Goal: Transaction & Acquisition: Purchase product/service

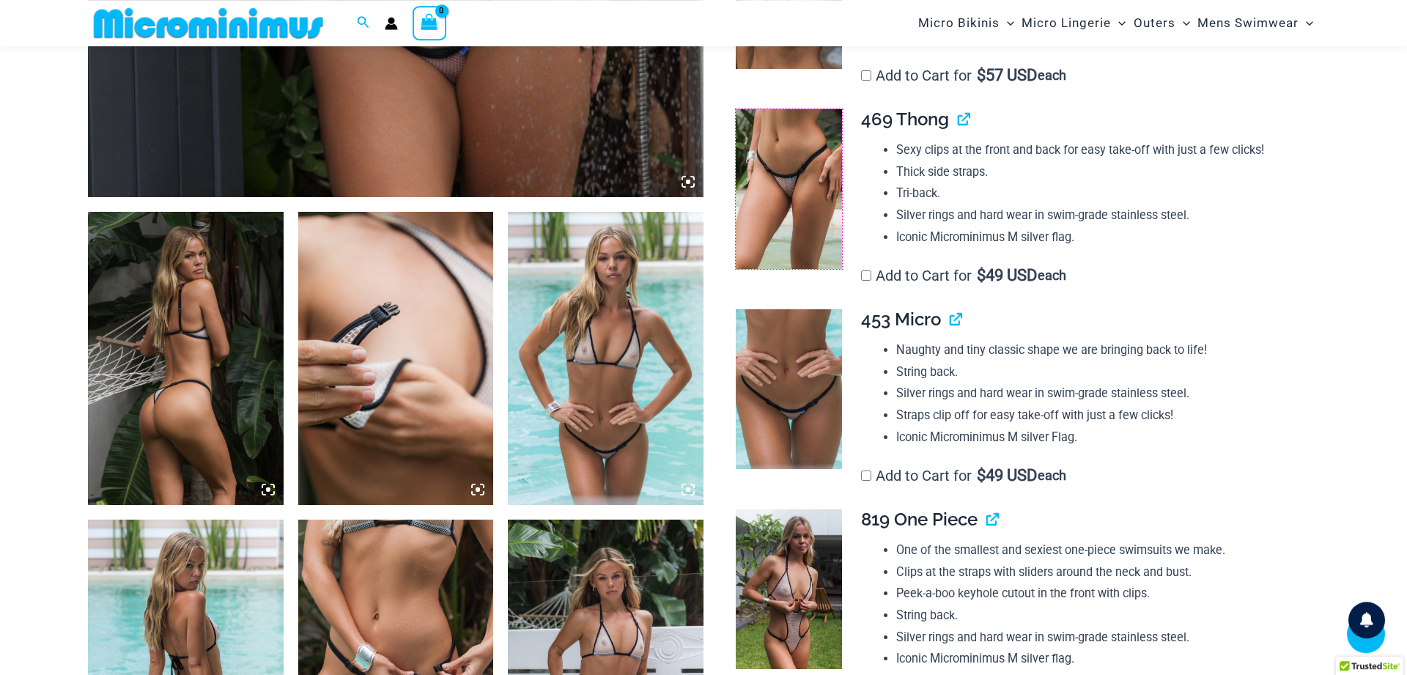
scroll to position [891, 0]
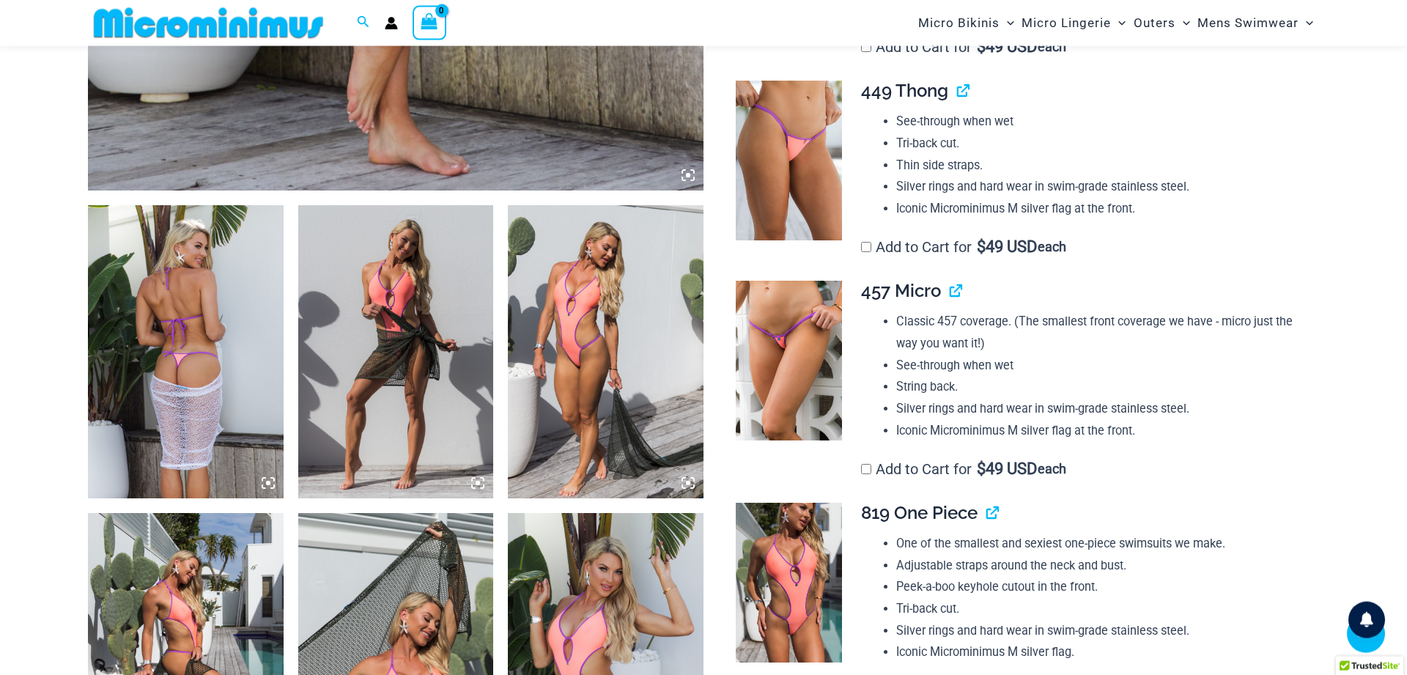
scroll to position [886, 0]
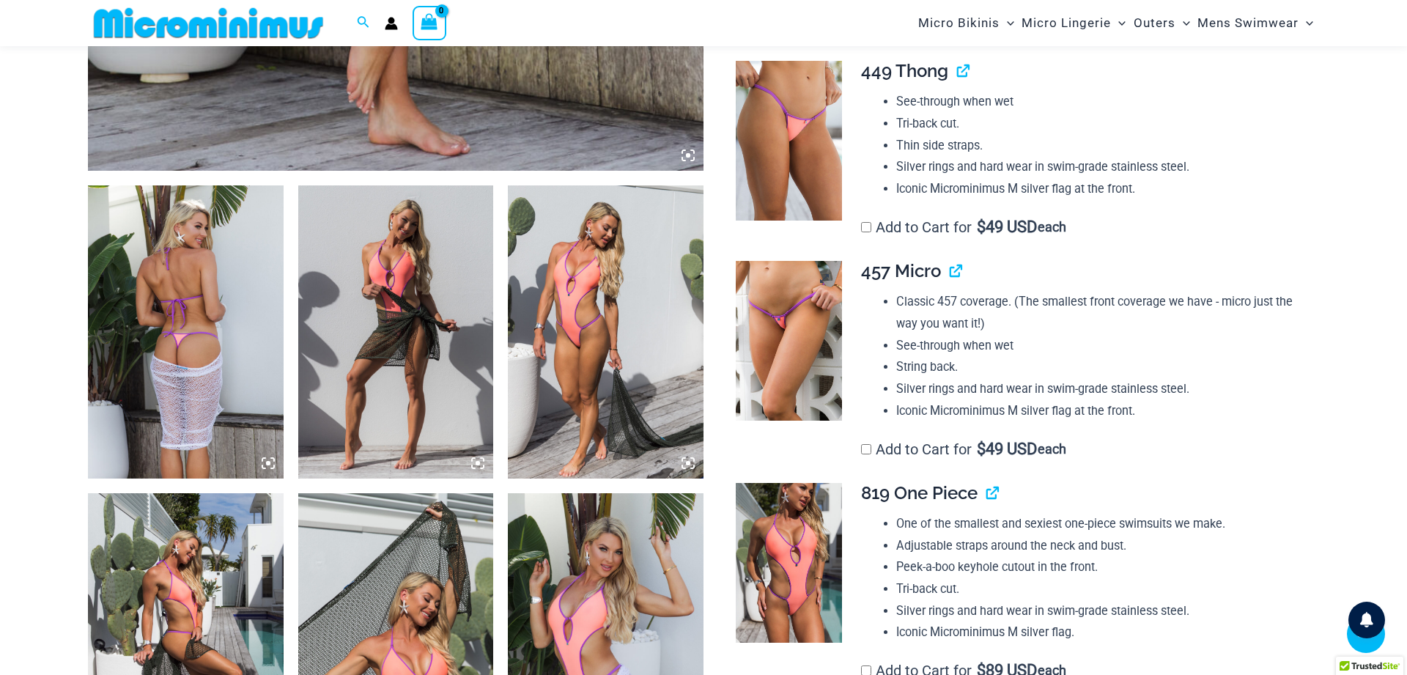
click at [783, 353] on img at bounding box center [789, 341] width 106 height 160
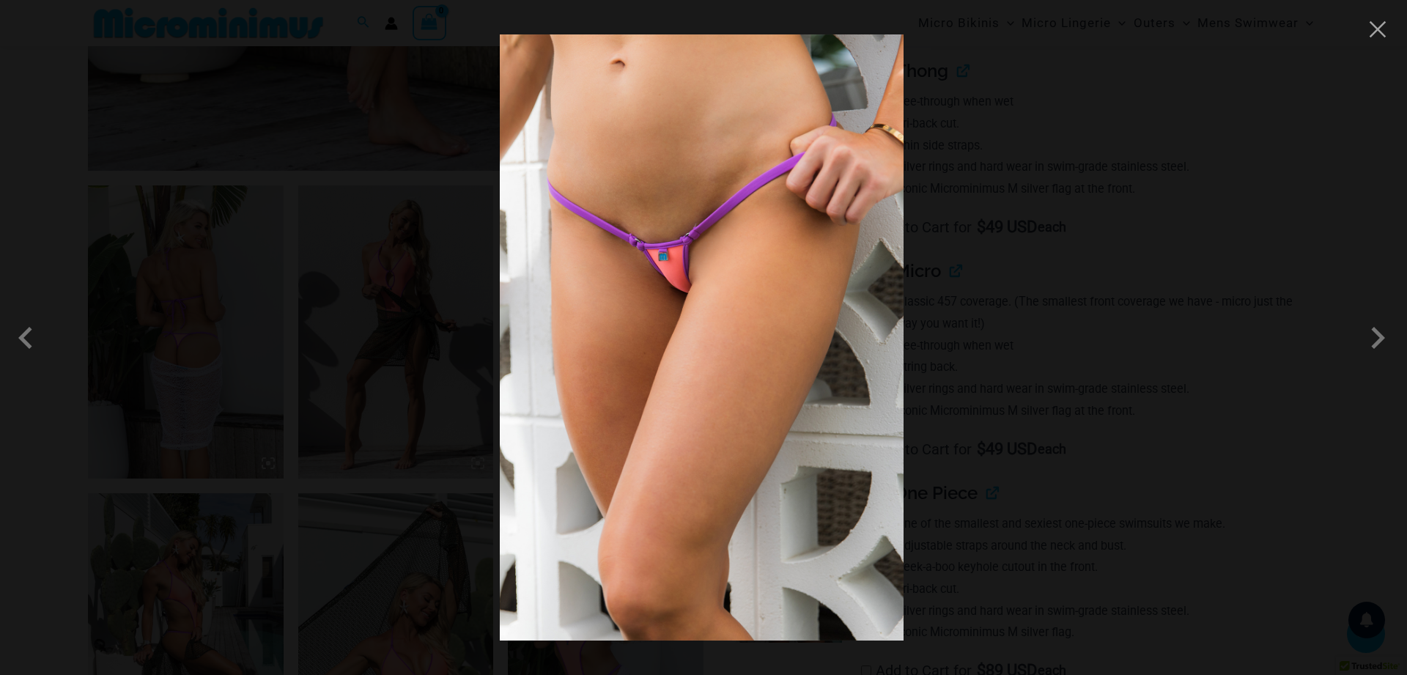
click at [701, 285] on img at bounding box center [702, 337] width 404 height 606
click at [702, 285] on img at bounding box center [702, 337] width 404 height 606
click at [1376, 33] on button "Close" at bounding box center [1378, 29] width 22 height 22
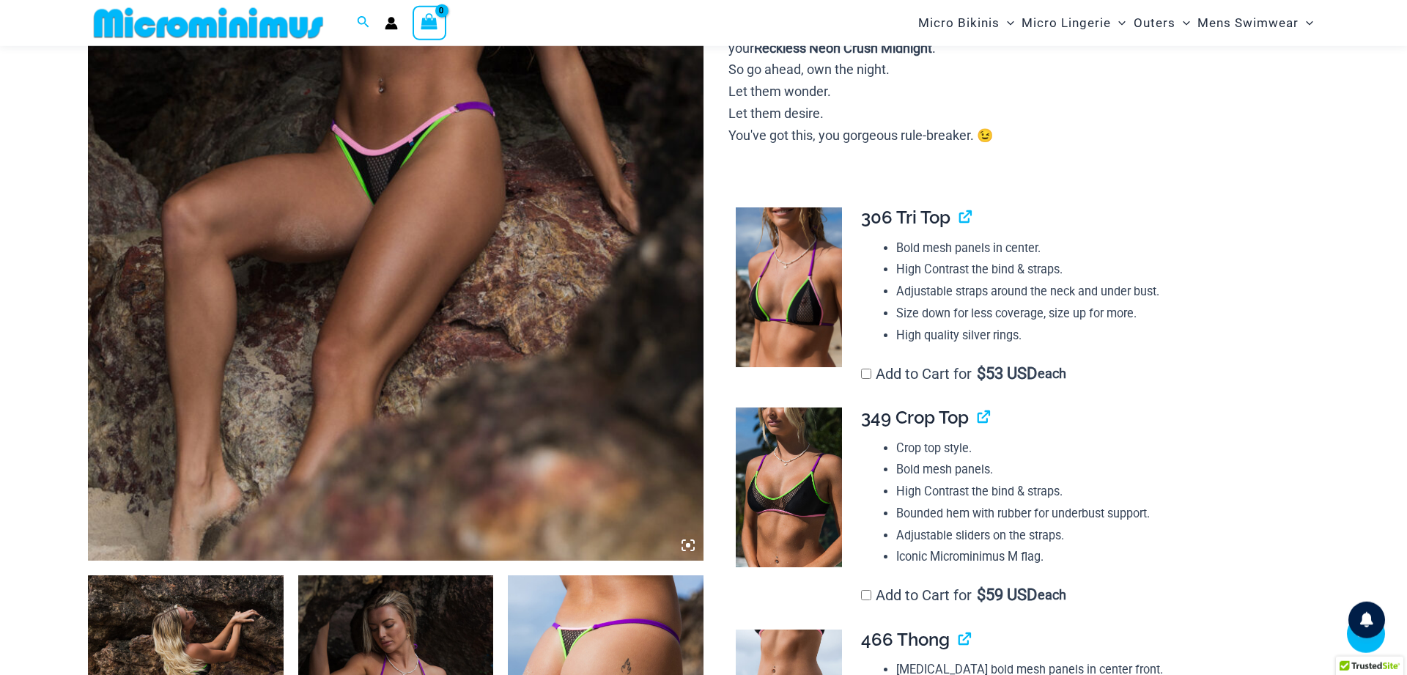
scroll to position [438, 0]
